Goal: Task Accomplishment & Management: Complete application form

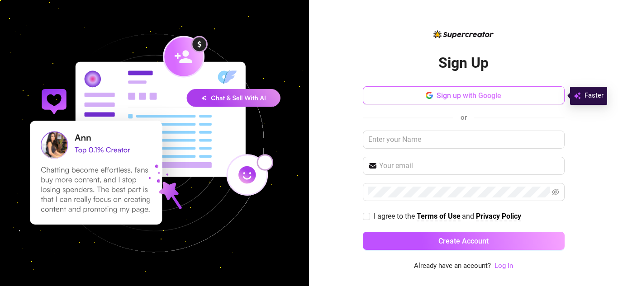
drag, startPoint x: 486, startPoint y: 109, endPoint x: 492, endPoint y: 95, distance: 15.4
click at [492, 95] on div "Sign up with Google or I agree to the Terms of Use and Privacy Policy Create Ac…" at bounding box center [464, 172] width 202 height 172
click at [492, 95] on span "Sign up with Google" at bounding box center [468, 95] width 65 height 9
